Goal: Navigation & Orientation: Find specific page/section

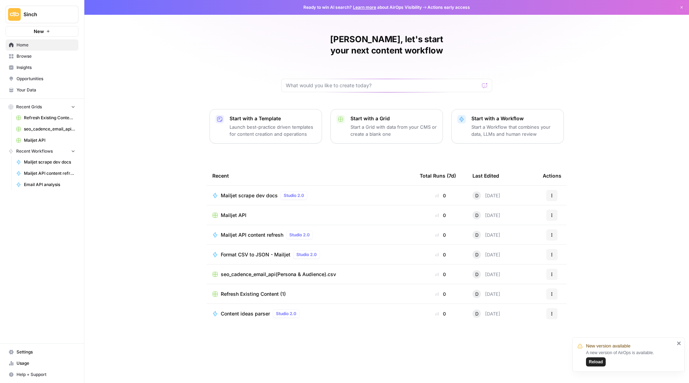
click at [270, 251] on span "Format CSV to JSON - Mailjet" at bounding box center [256, 254] width 70 height 7
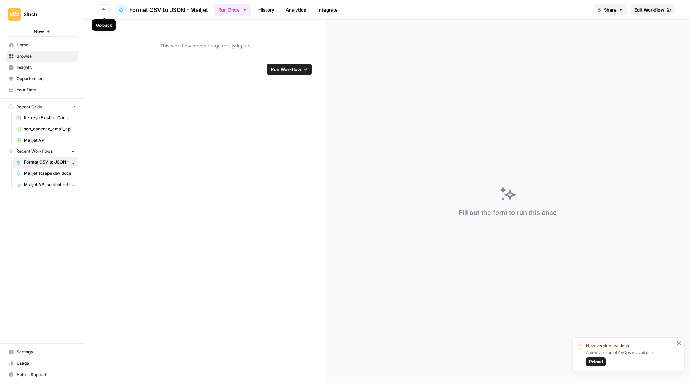
click at [105, 6] on button "Go back" at bounding box center [103, 9] width 11 height 11
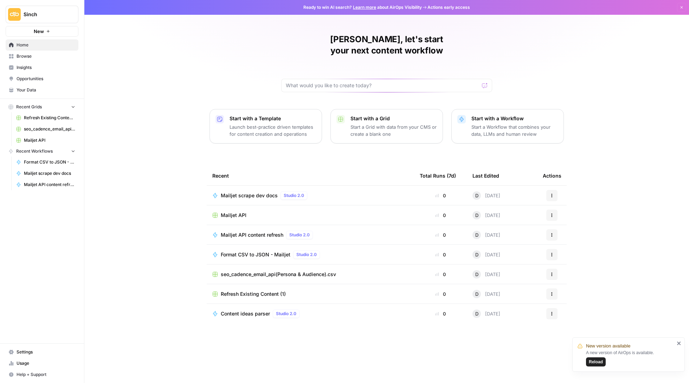
click at [58, 179] on link "Mailjet API content refresh" at bounding box center [45, 184] width 65 height 11
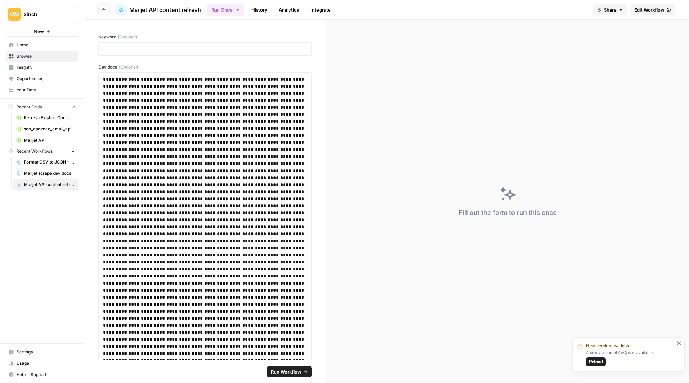
click at [53, 170] on span "Mailjet scrape dev docs" at bounding box center [49, 173] width 51 height 6
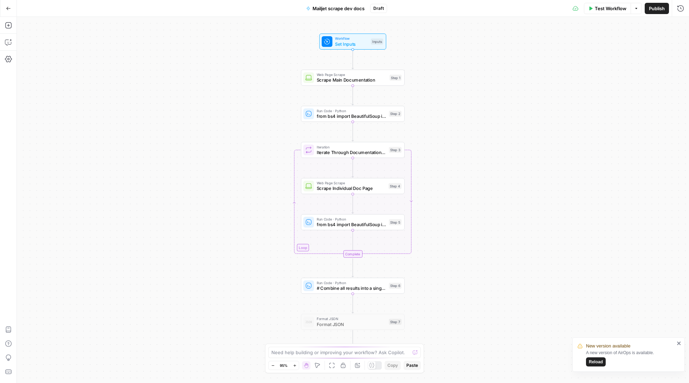
click at [7, 8] on icon "button" at bounding box center [8, 8] width 5 height 5
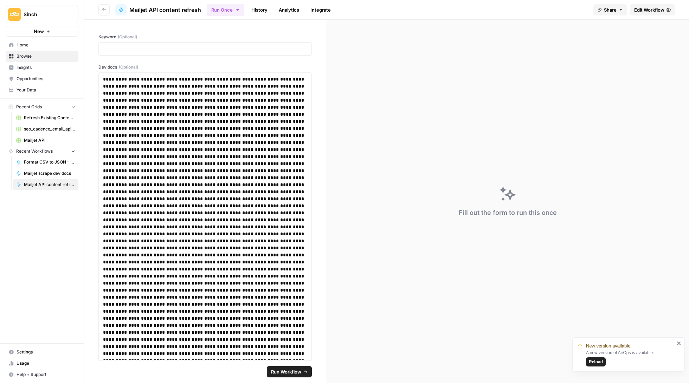
click at [56, 172] on span "Mailjet scrape dev docs" at bounding box center [49, 173] width 51 height 6
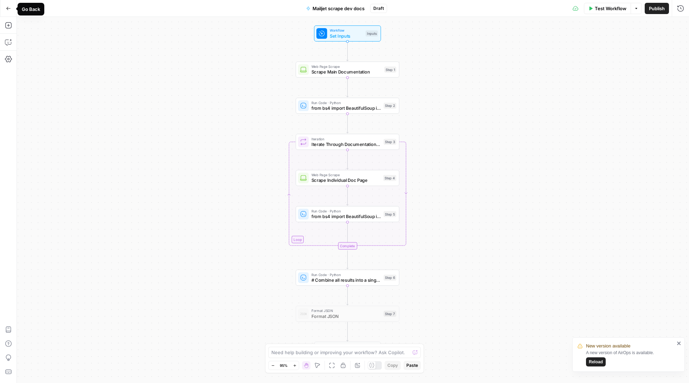
click at [7, 9] on icon "button" at bounding box center [8, 8] width 5 height 5
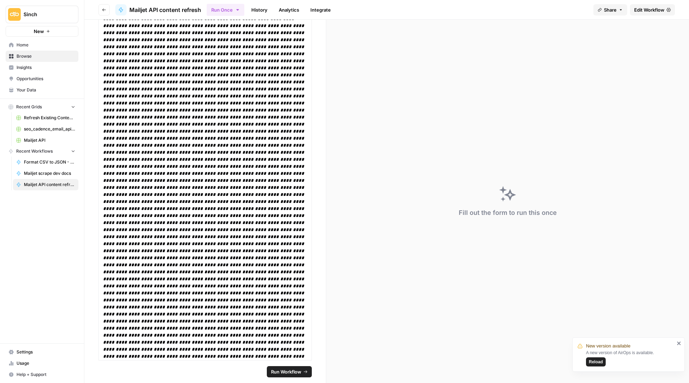
scroll to position [1019, 0]
click at [40, 46] on span "Home" at bounding box center [46, 45] width 59 height 6
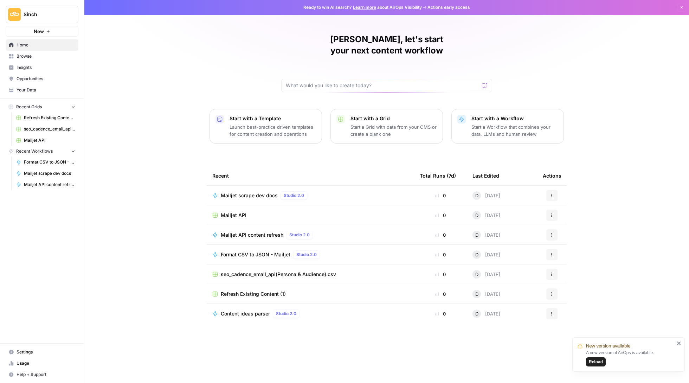
click at [33, 57] on span "Browse" at bounding box center [46, 56] width 59 height 6
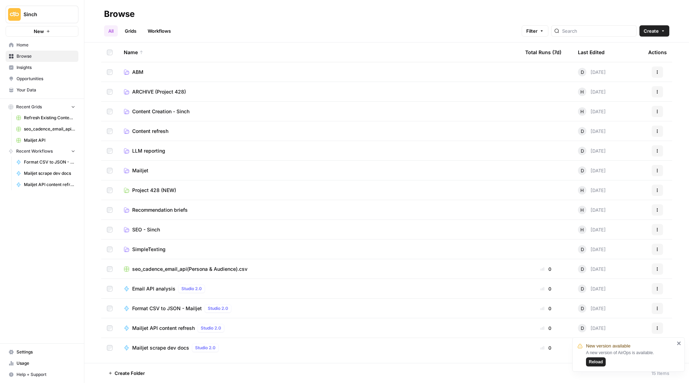
click at [127, 33] on link "Grids" at bounding box center [131, 30] width 20 height 11
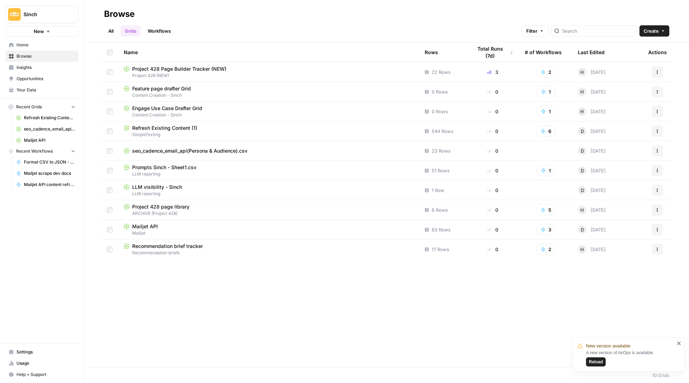
click at [209, 148] on span "seo_cadence_email_api(Persona & Audience).csv" at bounding box center [189, 150] width 115 height 7
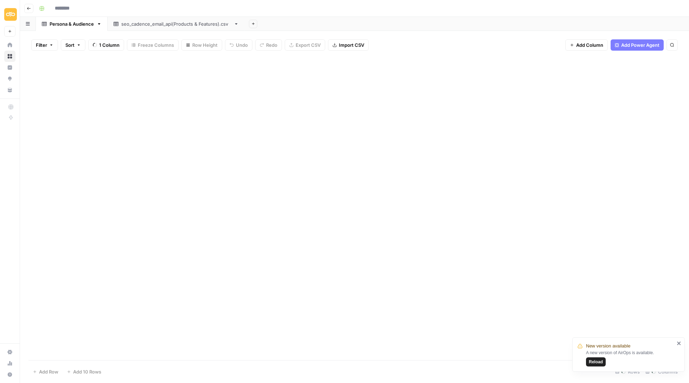
type input "**********"
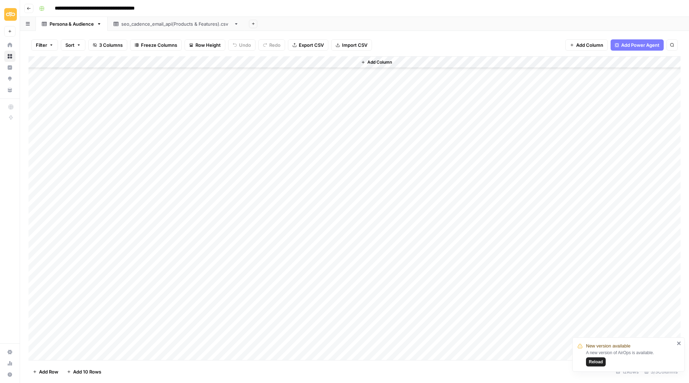
scroll to position [89, 0]
click at [189, 24] on div "seo_cadence_email_api(Products & Features).csv" at bounding box center [176, 23] width 110 height 7
